Goal: Transaction & Acquisition: Purchase product/service

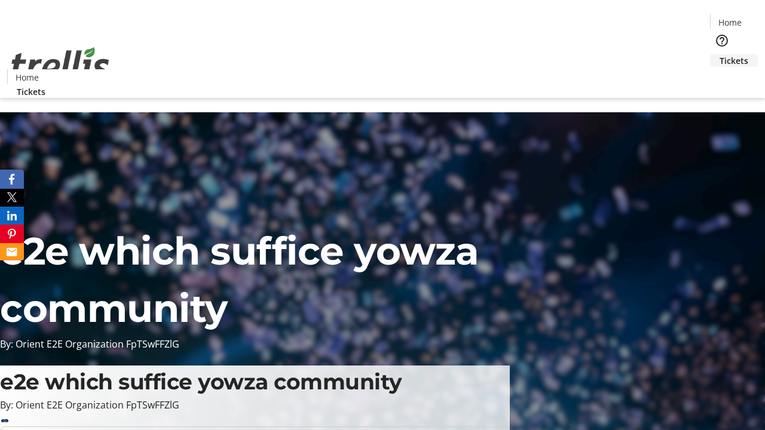
click at [720, 54] on span "Tickets" at bounding box center [734, 60] width 29 height 13
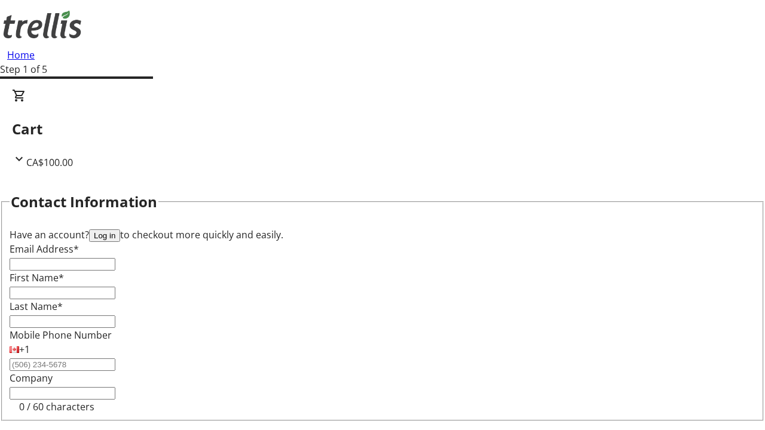
type input "FREE"
type input "[PERSON_NAME][EMAIL_ADDRESS][DOMAIN_NAME]"
type input "[PERSON_NAME]"
